Goal: Information Seeking & Learning: Understand process/instructions

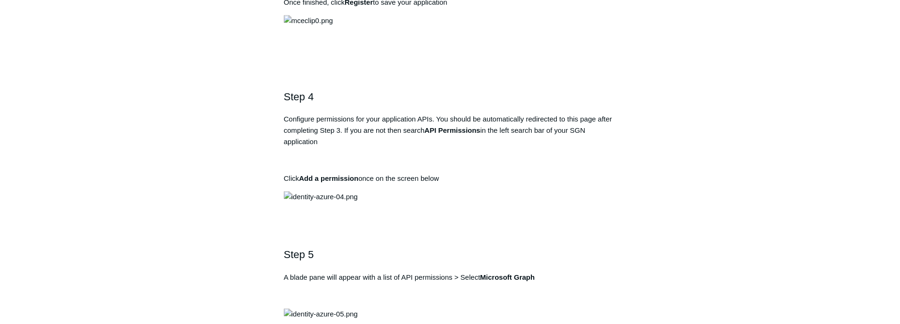
scroll to position [813, 0]
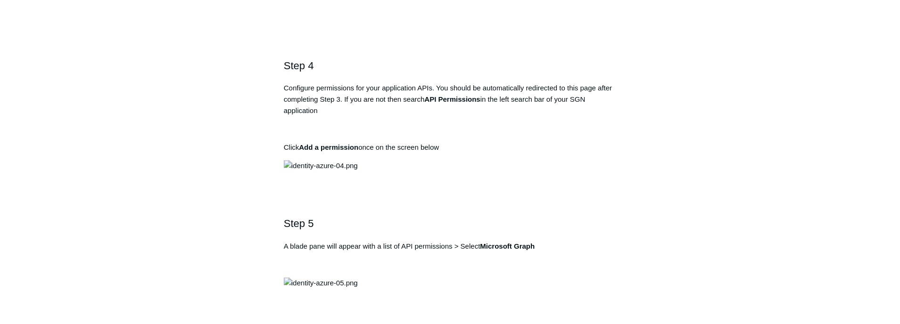
drag, startPoint x: 452, startPoint y: 246, endPoint x: 288, endPoint y: 255, distance: 164.2
copy pre "[URL][DOMAIN_NAME]"
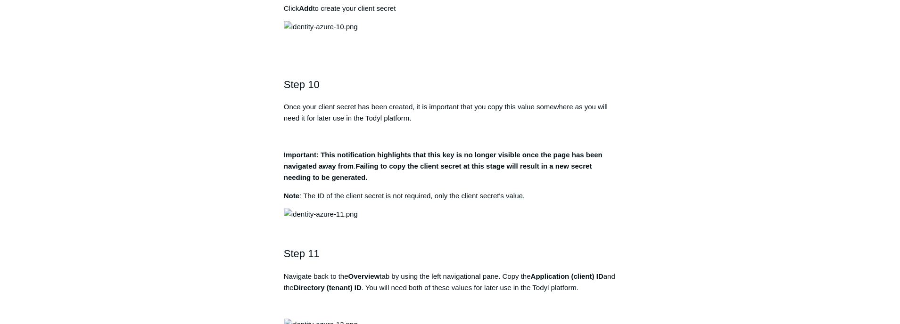
scroll to position [1873, 0]
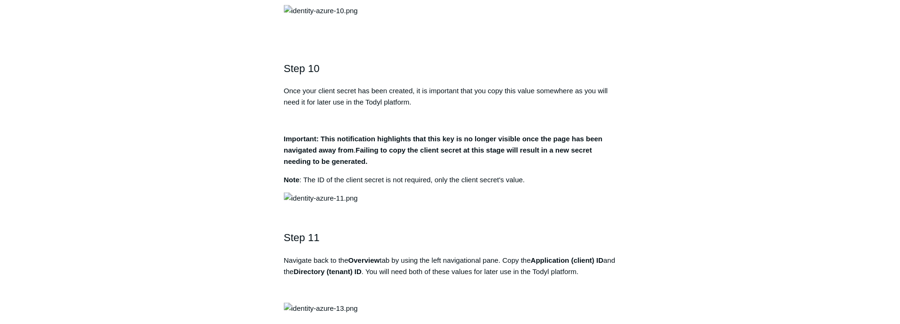
drag, startPoint x: 409, startPoint y: 192, endPoint x: 476, endPoint y: 199, distance: 67.2
drag, startPoint x: 475, startPoint y: 198, endPoint x: 470, endPoint y: 189, distance: 10.5
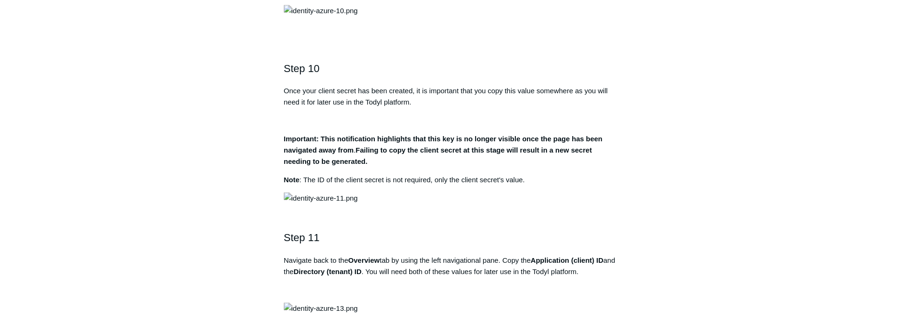
drag, startPoint x: 409, startPoint y: 192, endPoint x: 502, endPoint y: 189, distance: 92.9
copy strong "Directory.AccessAsUser.All"
drag, startPoint x: 398, startPoint y: 204, endPoint x: 445, endPoint y: 201, distance: 46.7
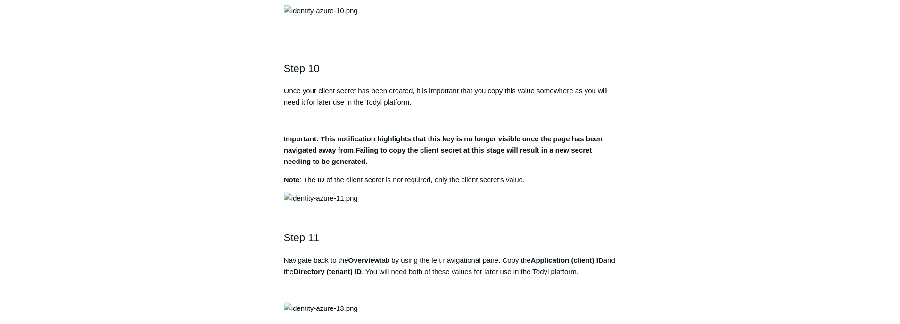
copy strong "[DOMAIN_NAME]"
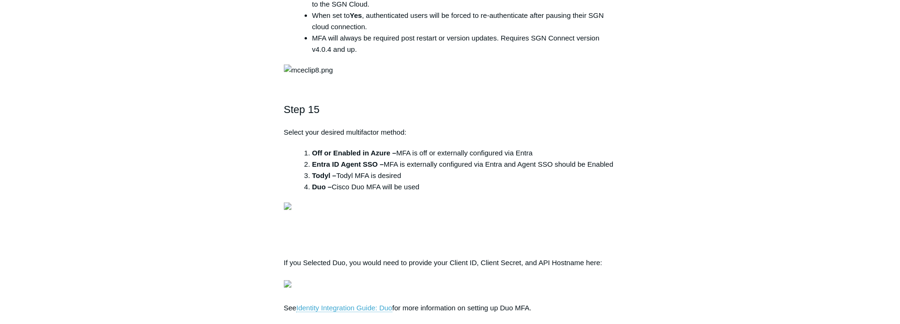
scroll to position [2863, 0]
